Goal: Transaction & Acquisition: Purchase product/service

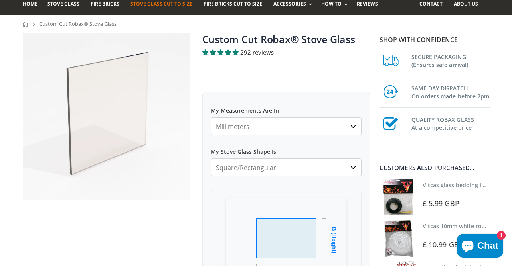
scroll to position [60, 0]
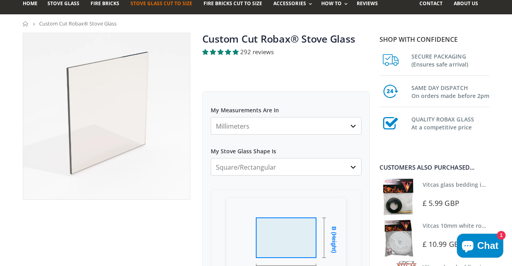
click at [258, 132] on select "Millimeters Centimeters Inches" at bounding box center [286, 126] width 151 height 18
click option "Millimeters" at bounding box center [0, 0] width 0 height 0
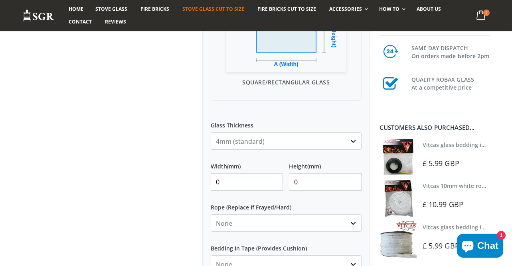
scroll to position [268, 0]
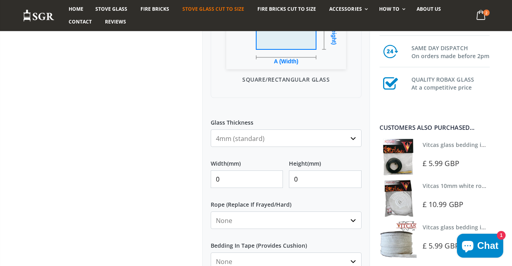
click at [254, 181] on input "0" at bounding box center [247, 180] width 73 height 18
type input "0"
type input "250"
type input "100"
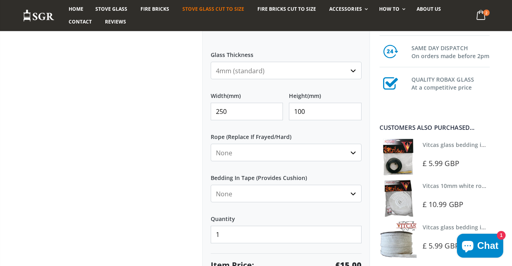
scroll to position [337, 0]
click option "None" at bounding box center [0, 0] width 0 height 0
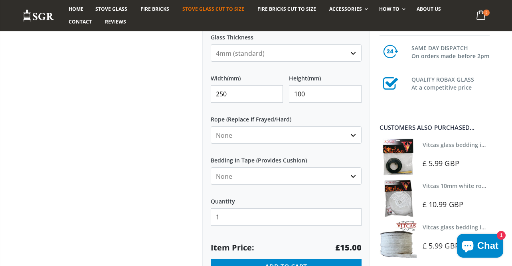
scroll to position [379, 0]
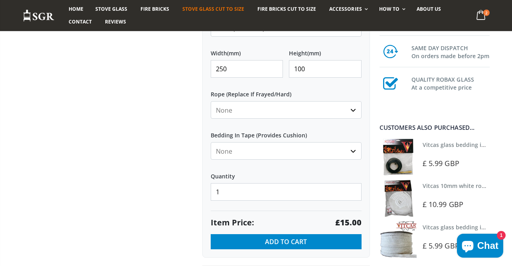
select select "black"
click option "Black" at bounding box center [0, 0] width 0 height 0
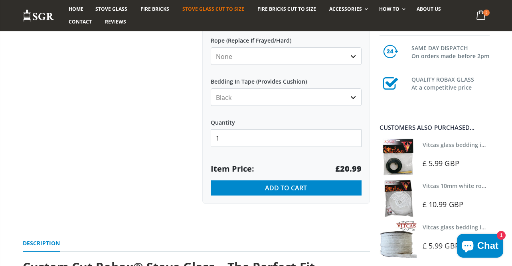
scroll to position [436, 0]
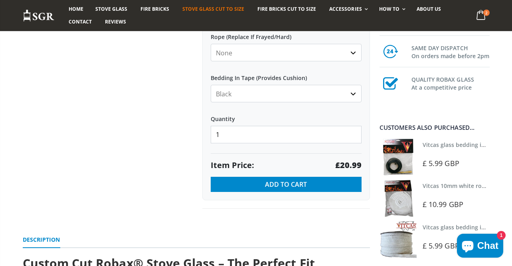
click at [288, 131] on input "1" at bounding box center [286, 135] width 151 height 18
type input "2"
click at [352, 119] on label "Quantity" at bounding box center [286, 115] width 151 height 14
click at [352, 126] on input "2" at bounding box center [286, 135] width 151 height 18
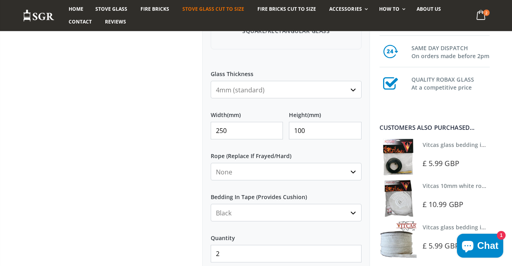
scroll to position [322, 0]
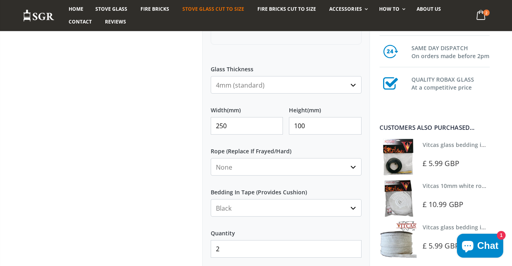
click at [250, 131] on input "250" at bounding box center [247, 126] width 73 height 18
type input "270"
click at [315, 131] on input "100" at bounding box center [325, 126] width 73 height 18
type input "150"
click at [323, 144] on label "Rope (Replace If Frayed/Hard)" at bounding box center [286, 148] width 151 height 14
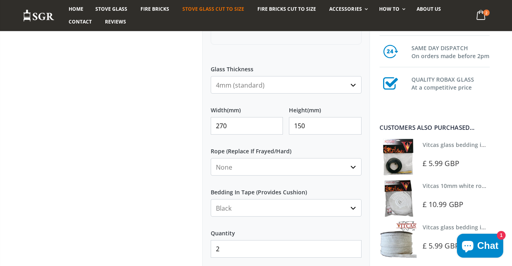
click at [323, 158] on select "None 3mm White 6mm White 8mm White 10mm White 12mm White 6mm Black 8mm Black 10…" at bounding box center [286, 167] width 151 height 18
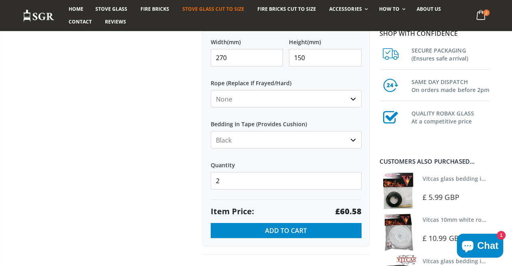
scroll to position [390, 0]
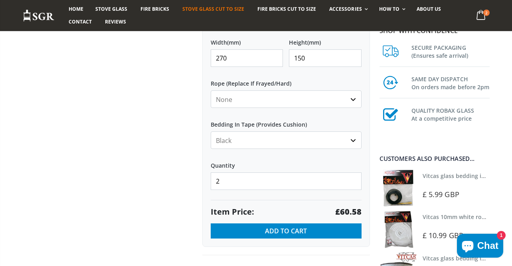
drag, startPoint x: 221, startPoint y: 59, endPoint x: 230, endPoint y: 59, distance: 9.2
click at [230, 59] on input "270" at bounding box center [247, 58] width 73 height 18
click at [255, 81] on label "Rope (Replace If Frayed/Hard)" at bounding box center [286, 80] width 151 height 14
click at [255, 91] on select "None 3mm White 6mm White 8mm White 10mm White 12mm White 6mm Black 8mm Black 10…" at bounding box center [286, 100] width 151 height 18
click at [254, 61] on input "250" at bounding box center [247, 58] width 73 height 18
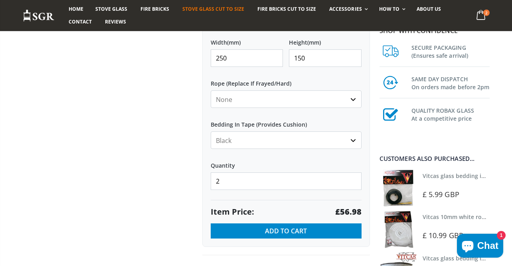
click at [254, 61] on input "250" at bounding box center [247, 58] width 73 height 18
type input "270"
click at [282, 83] on label "Rope (Replace If Frayed/Hard)" at bounding box center [286, 80] width 151 height 14
click at [282, 91] on select "None 3mm White 6mm White 8mm White 10mm White 12mm White 6mm Black 8mm Black 10…" at bounding box center [286, 100] width 151 height 18
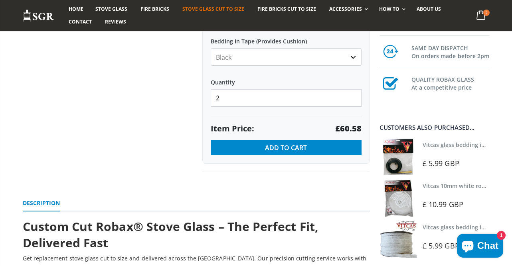
scroll to position [484, 0]
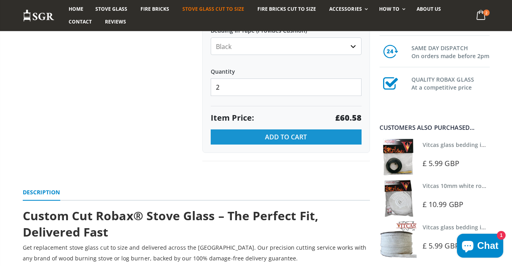
click at [287, 139] on span "Add to Cart" at bounding box center [286, 137] width 42 height 9
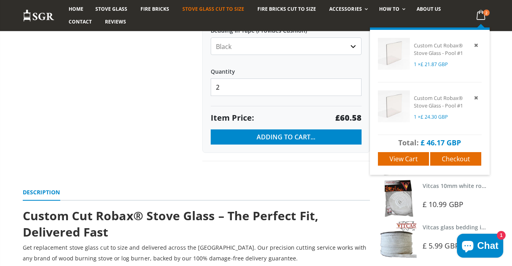
click at [488, 10] on link "2 item(s)" at bounding box center [480, 16] width 16 height 16
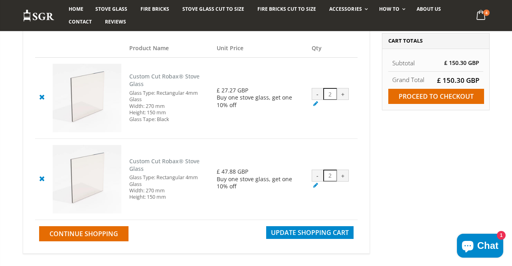
scroll to position [83, 0]
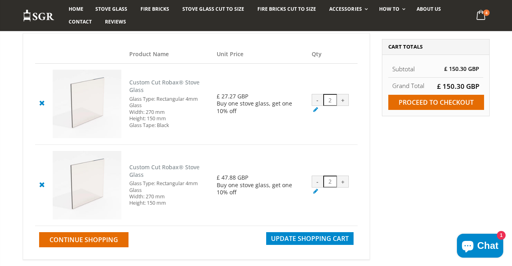
drag, startPoint x: 129, startPoint y: 114, endPoint x: 169, endPoint y: 114, distance: 39.5
click at [169, 114] on td "Custom Cut Robax® Stove Glass Glass Type: Rectangular 4mm Glass Width: 270 mm H…" at bounding box center [169, 103] width 88 height 81
drag, startPoint x: 132, startPoint y: 122, endPoint x: 177, endPoint y: 122, distance: 44.3
click at [177, 122] on div "Glass Type: Rectangular 4mm Glass Width: 270 mm Height: 150 mm Glass Tape: Black" at bounding box center [169, 112] width 80 height 33
click at [317, 102] on div "-" at bounding box center [317, 100] width 12 height 12
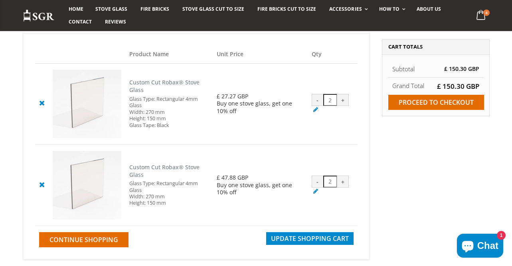
type input "1"
click at [314, 183] on div "-" at bounding box center [317, 182] width 12 height 12
type input "1"
click at [294, 242] on span "Update Shopping Cart" at bounding box center [310, 238] width 78 height 9
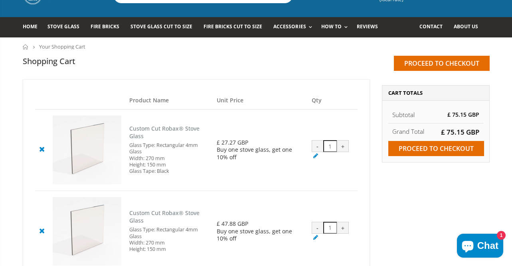
scroll to position [69, 0]
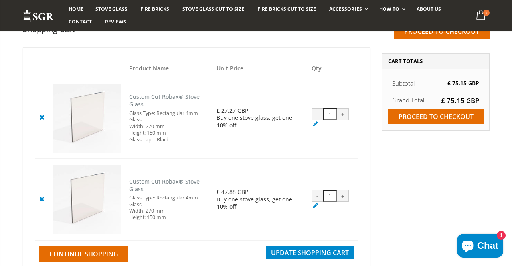
click at [41, 203] on icon at bounding box center [42, 199] width 10 height 10
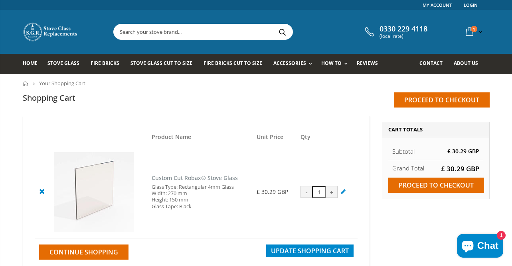
click at [43, 195] on icon at bounding box center [42, 192] width 10 height 10
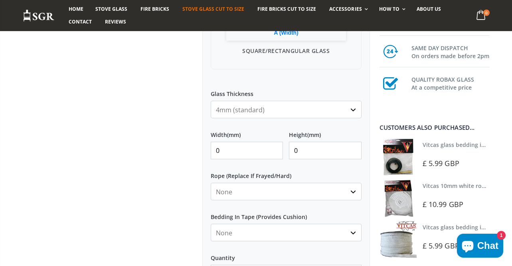
scroll to position [298, 0]
click at [238, 147] on input "0" at bounding box center [247, 150] width 73 height 18
type input "270"
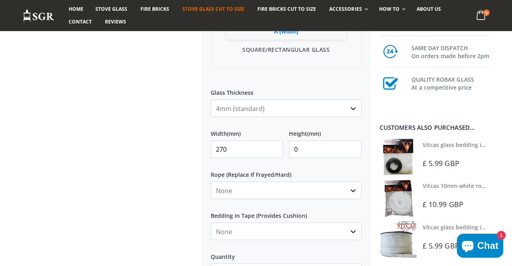
click at [325, 150] on input "0" at bounding box center [325, 150] width 73 height 18
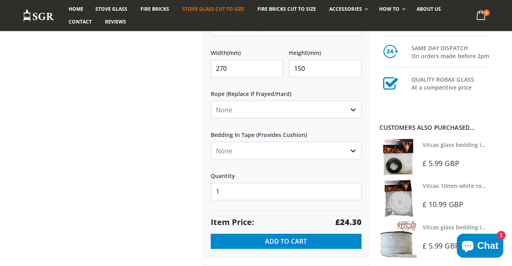
scroll to position [380, 0]
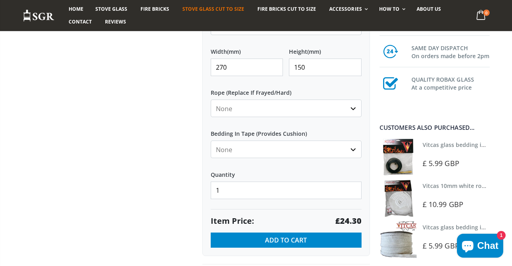
type input "150"
select select "black"
click option "Black" at bounding box center [0, 0] width 0 height 0
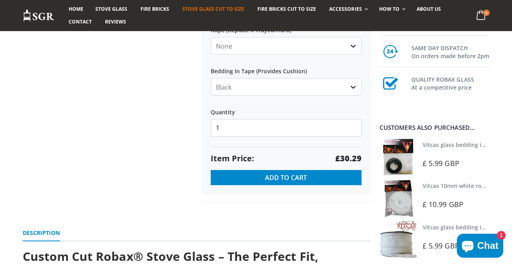
scroll to position [443, 0]
click at [242, 119] on div "Quantity 1" at bounding box center [286, 118] width 151 height 35
click at [234, 134] on input "1" at bounding box center [286, 128] width 151 height 18
type input "2"
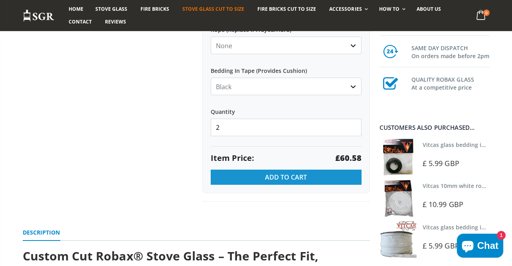
click at [280, 180] on span "Add to Cart" at bounding box center [286, 177] width 42 height 9
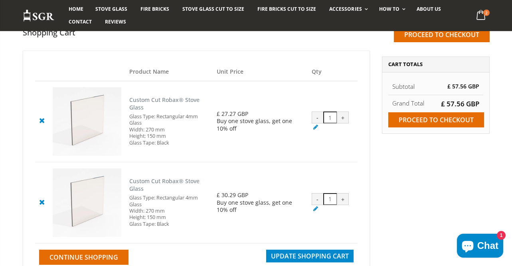
scroll to position [45, 0]
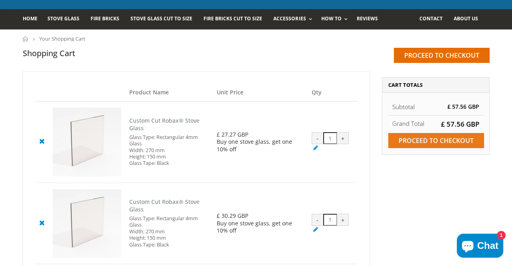
click at [468, 146] on input "Proceed to checkout" at bounding box center [436, 140] width 96 height 15
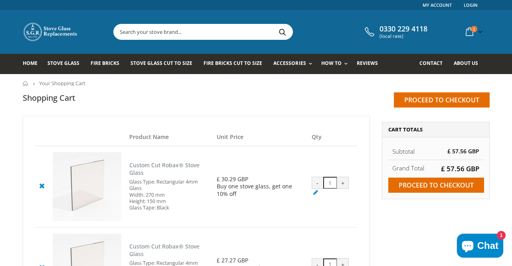
click at [145, 169] on cpc "Custom Cut Robax® Stove Glass" at bounding box center [164, 168] width 70 height 15
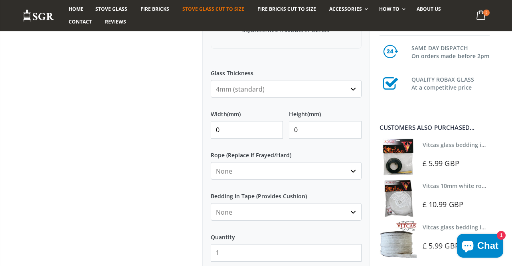
scroll to position [337, 0]
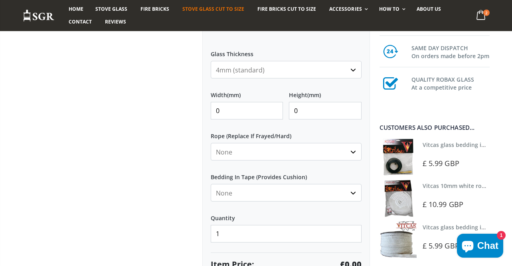
click at [222, 117] on input "0" at bounding box center [247, 111] width 73 height 18
type input "270"
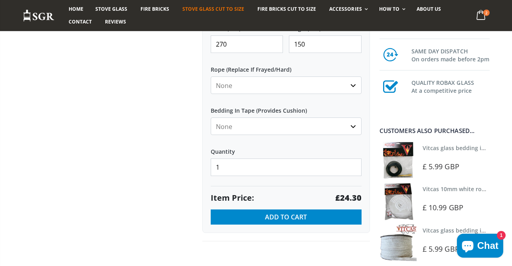
scroll to position [403, 0]
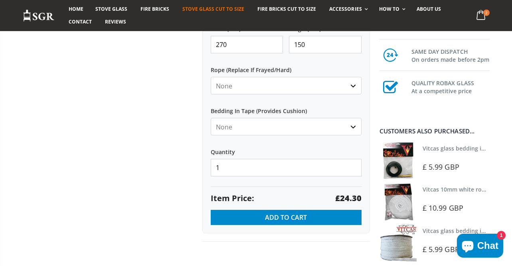
type input "150"
click at [253, 126] on select "None Black White" at bounding box center [286, 127] width 151 height 18
click option "Black" at bounding box center [0, 0] width 0 height 0
select select "none"
click option "None" at bounding box center [0, 0] width 0 height 0
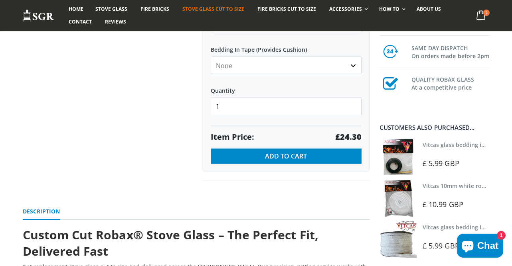
scroll to position [465, 0]
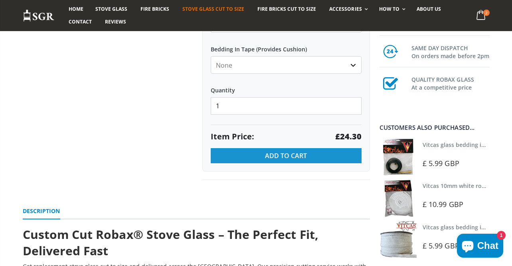
click at [303, 155] on span "Add to Cart" at bounding box center [286, 155] width 42 height 9
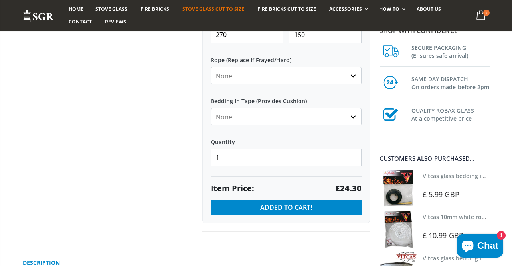
scroll to position [397, 0]
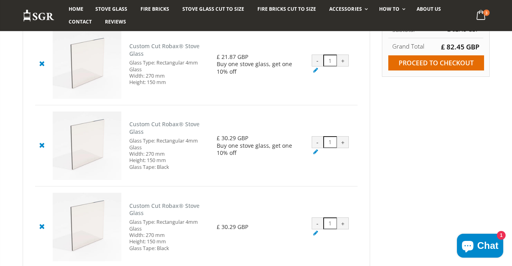
scroll to position [118, 0]
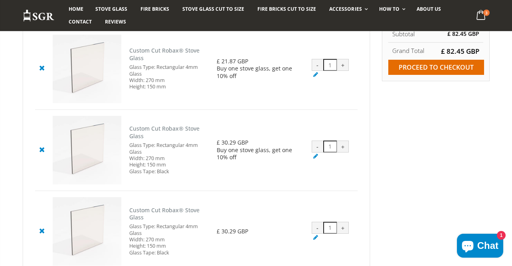
click at [313, 77] on icon at bounding box center [315, 75] width 8 height 8
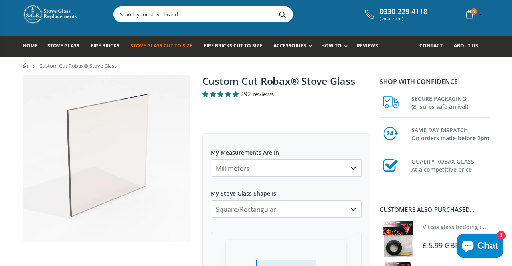
scroll to position [16, 0]
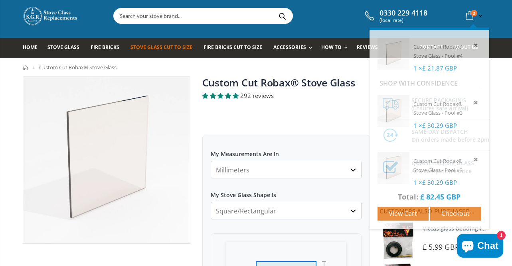
click at [469, 13] on icon at bounding box center [469, 16] width 14 height 14
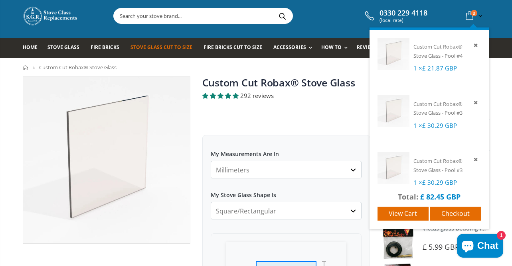
click at [477, 45] on icon at bounding box center [475, 44] width 7 height 7
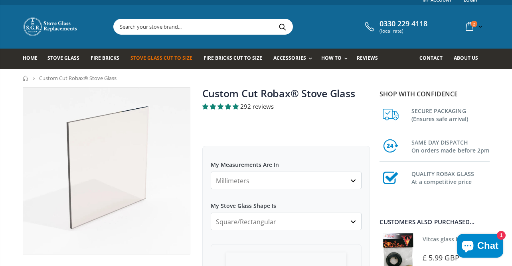
scroll to position [0, 0]
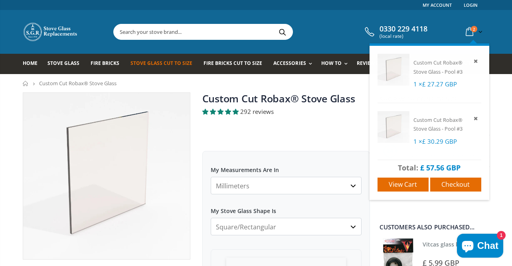
click at [467, 33] on icon at bounding box center [469, 32] width 14 height 14
click at [403, 187] on span "View cart" at bounding box center [402, 184] width 28 height 9
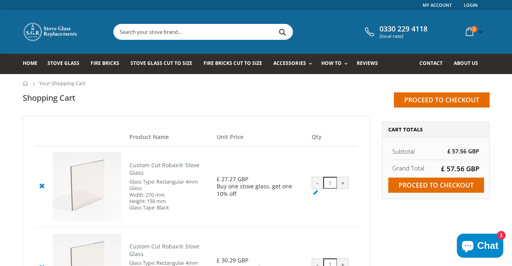
click at [136, 166] on cpc "Custom Cut Robax® Stove Glass" at bounding box center [164, 168] width 70 height 15
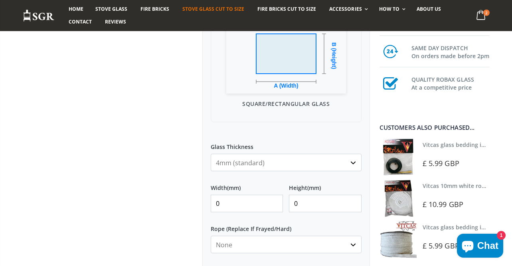
scroll to position [250, 0]
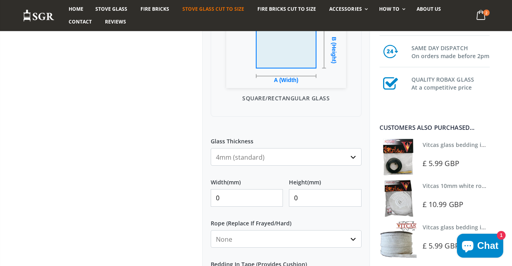
click at [228, 191] on input "0" at bounding box center [247, 198] width 73 height 18
type input "270"
click at [300, 201] on input "0" at bounding box center [325, 198] width 73 height 18
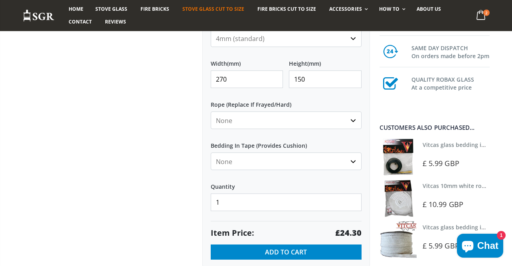
scroll to position [370, 0]
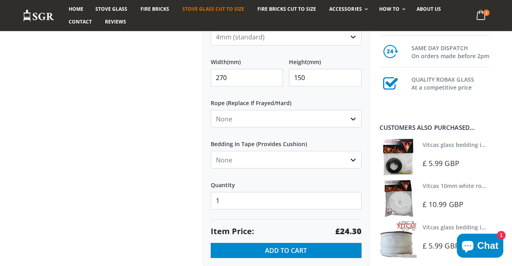
type input "150"
select select "black"
click option "Black" at bounding box center [0, 0] width 0 height 0
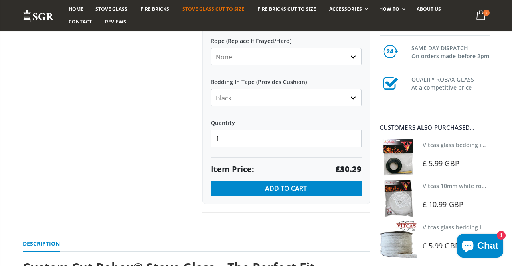
scroll to position [444, 0]
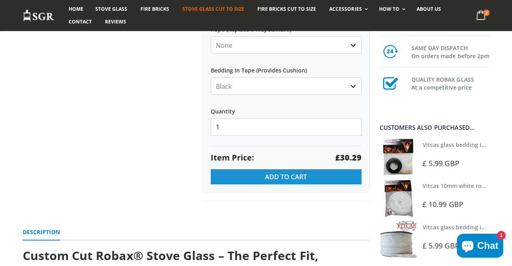
click at [288, 177] on span "Add to Cart" at bounding box center [286, 177] width 42 height 9
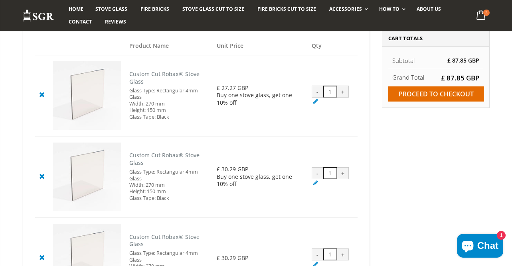
scroll to position [82, 0]
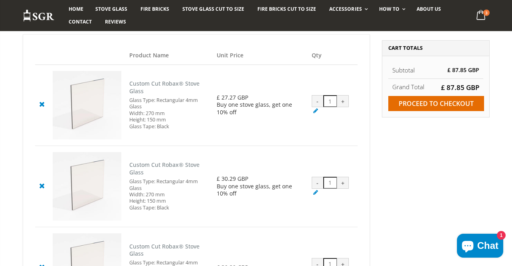
click at [375, 153] on div "Product Name Unit Price Qty Custom Cut Robax® Stove Glass Glass Type: Rectangul…" at bounding box center [196, 189] width 359 height 310
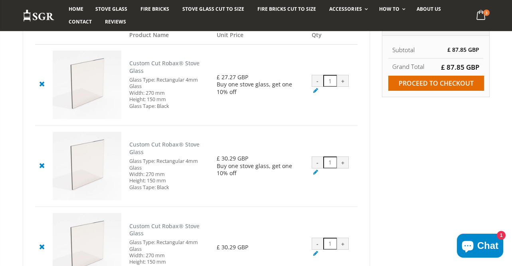
scroll to position [102, 0]
click at [445, 89] on input "Proceed to checkout" at bounding box center [436, 83] width 96 height 15
